Goal: Task Accomplishment & Management: Complete application form

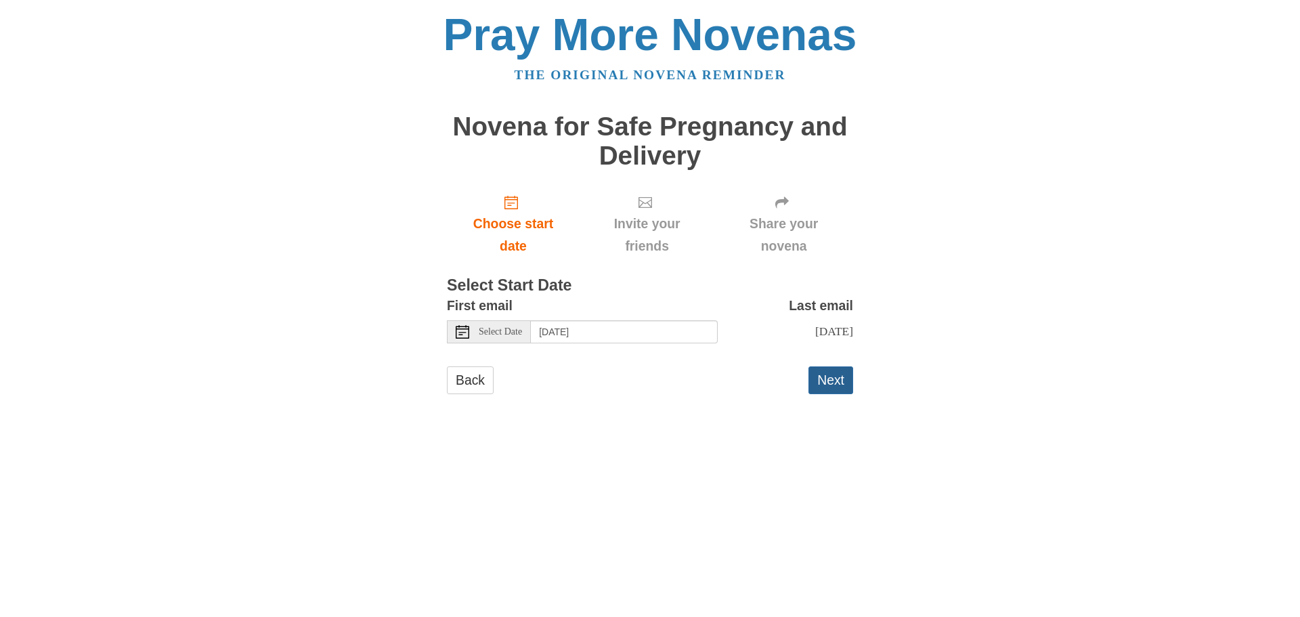
click at [827, 377] on button "Next" at bounding box center [830, 380] width 45 height 28
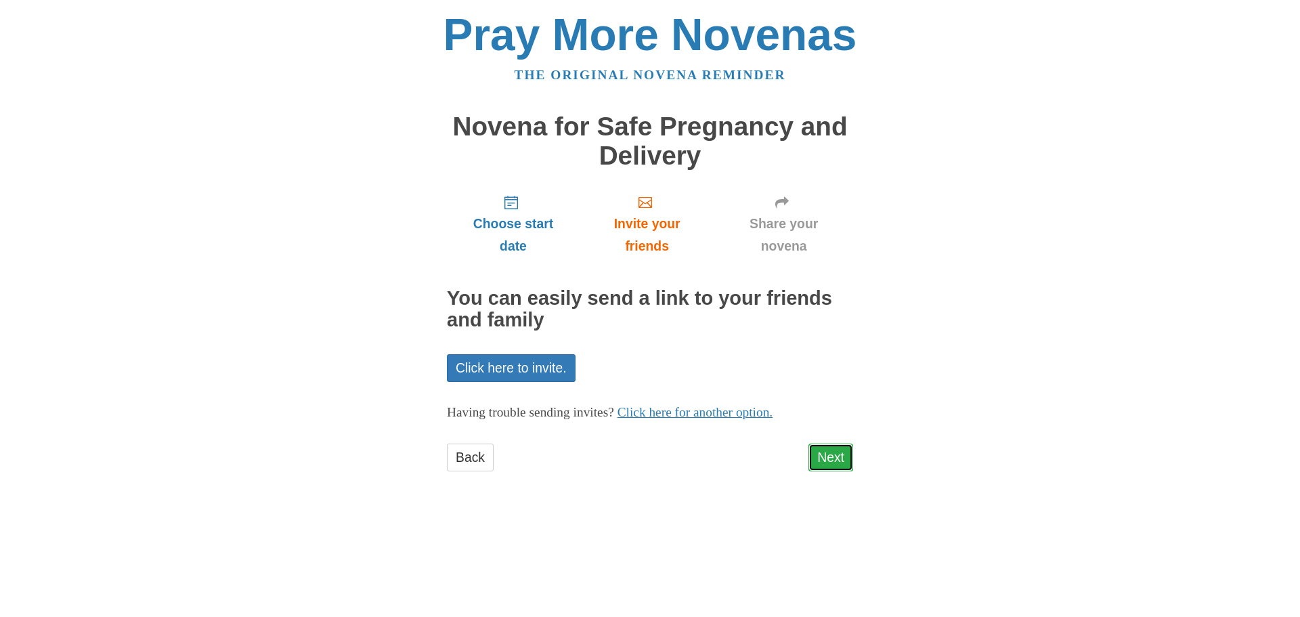
click at [830, 454] on link "Next" at bounding box center [830, 457] width 45 height 28
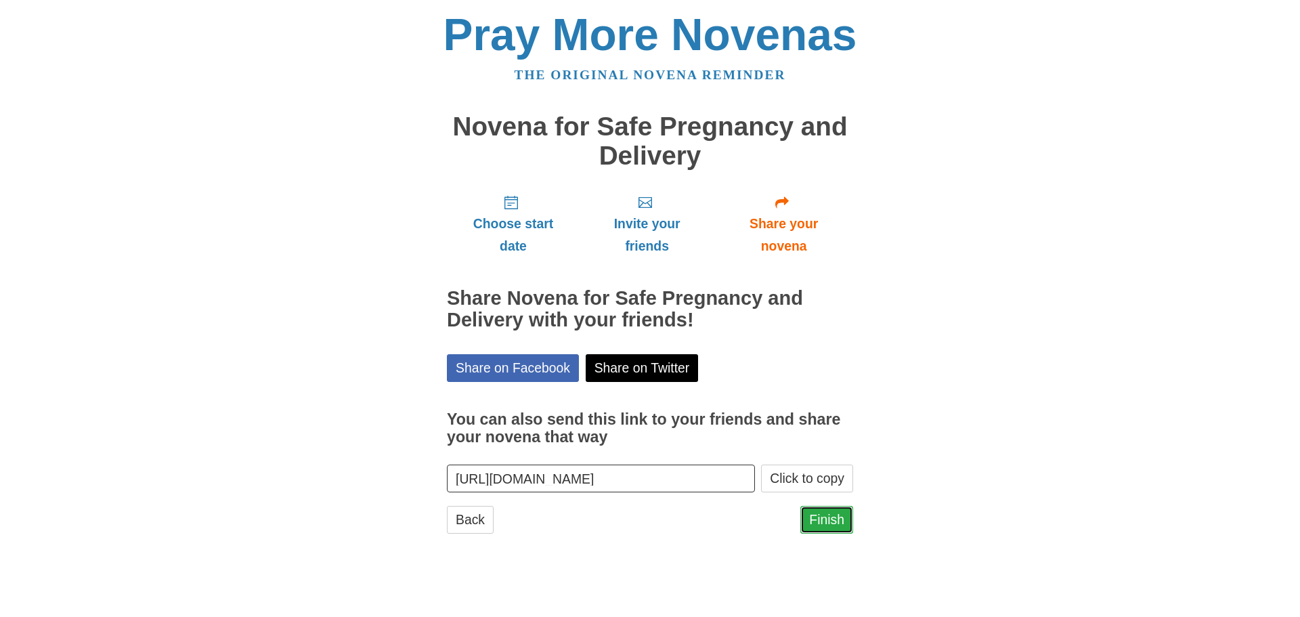
click at [829, 521] on link "Finish" at bounding box center [826, 520] width 53 height 28
